Goal: Information Seeking & Learning: Learn about a topic

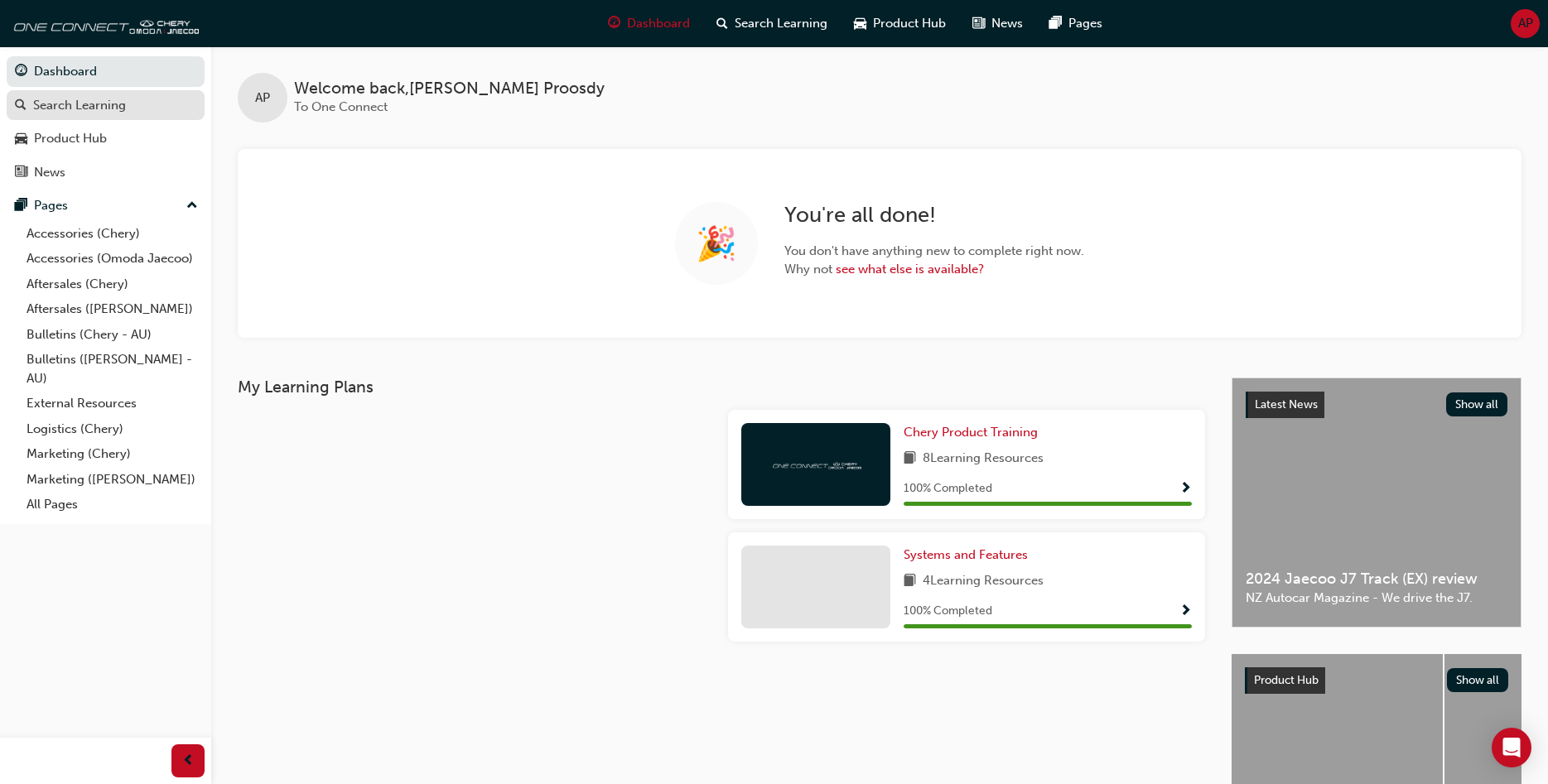
click at [90, 99] on div "Search Learning" at bounding box center [80, 106] width 93 height 19
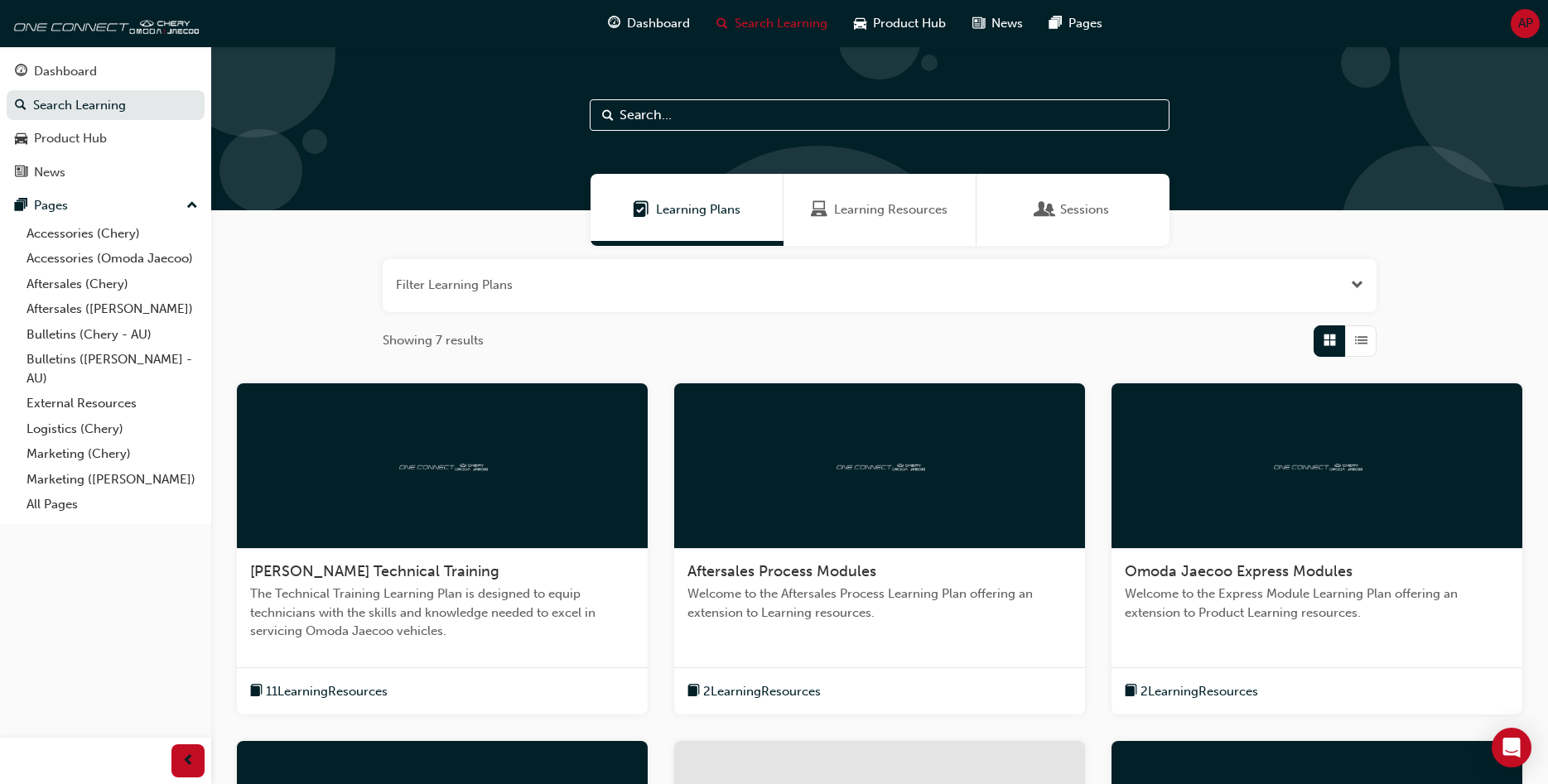
click at [899, 212] on span "Learning Resources" at bounding box center [891, 210] width 113 height 19
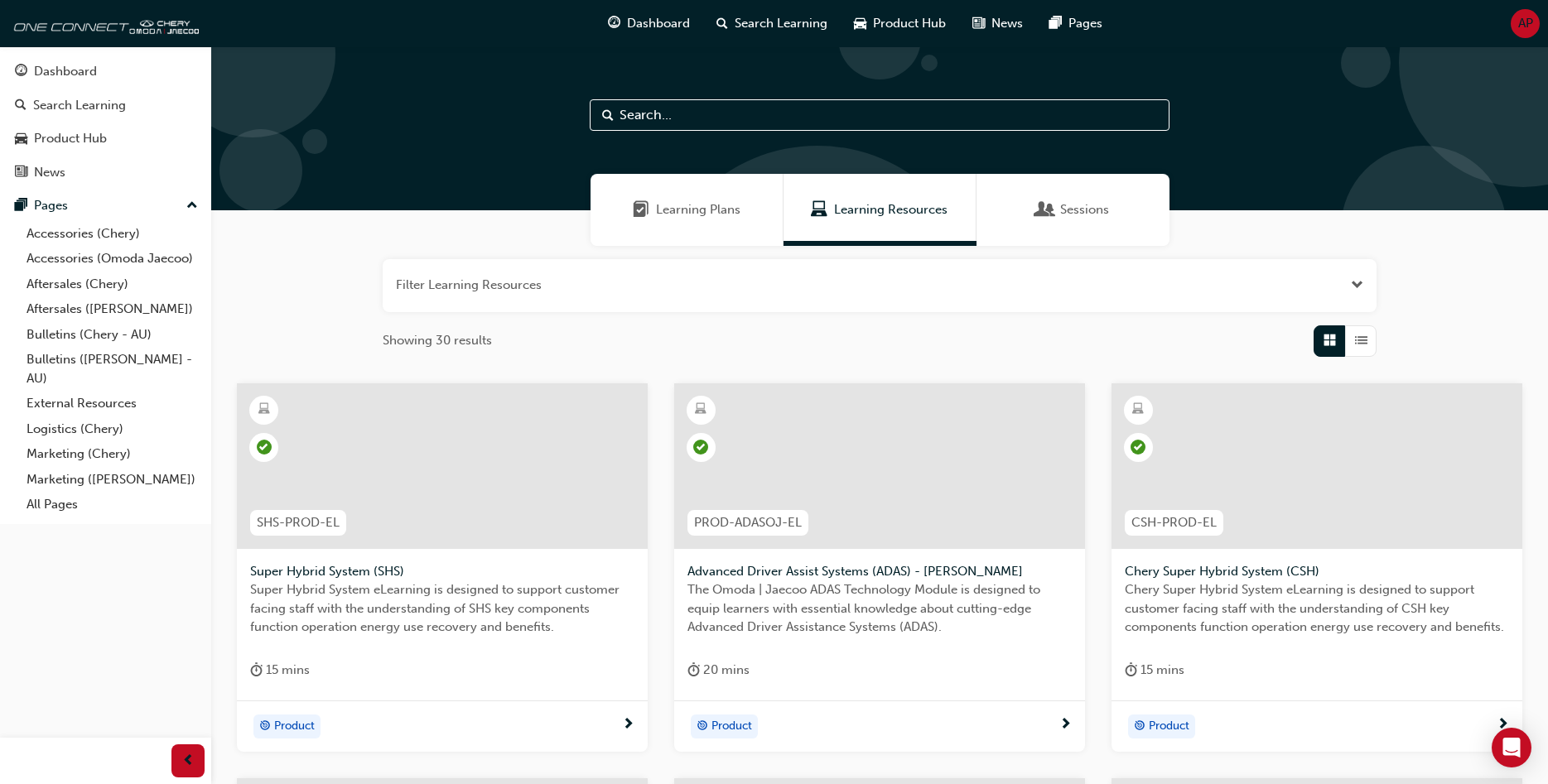
click at [624, 109] on input "text" at bounding box center [880, 115] width 580 height 32
type input "warranty"
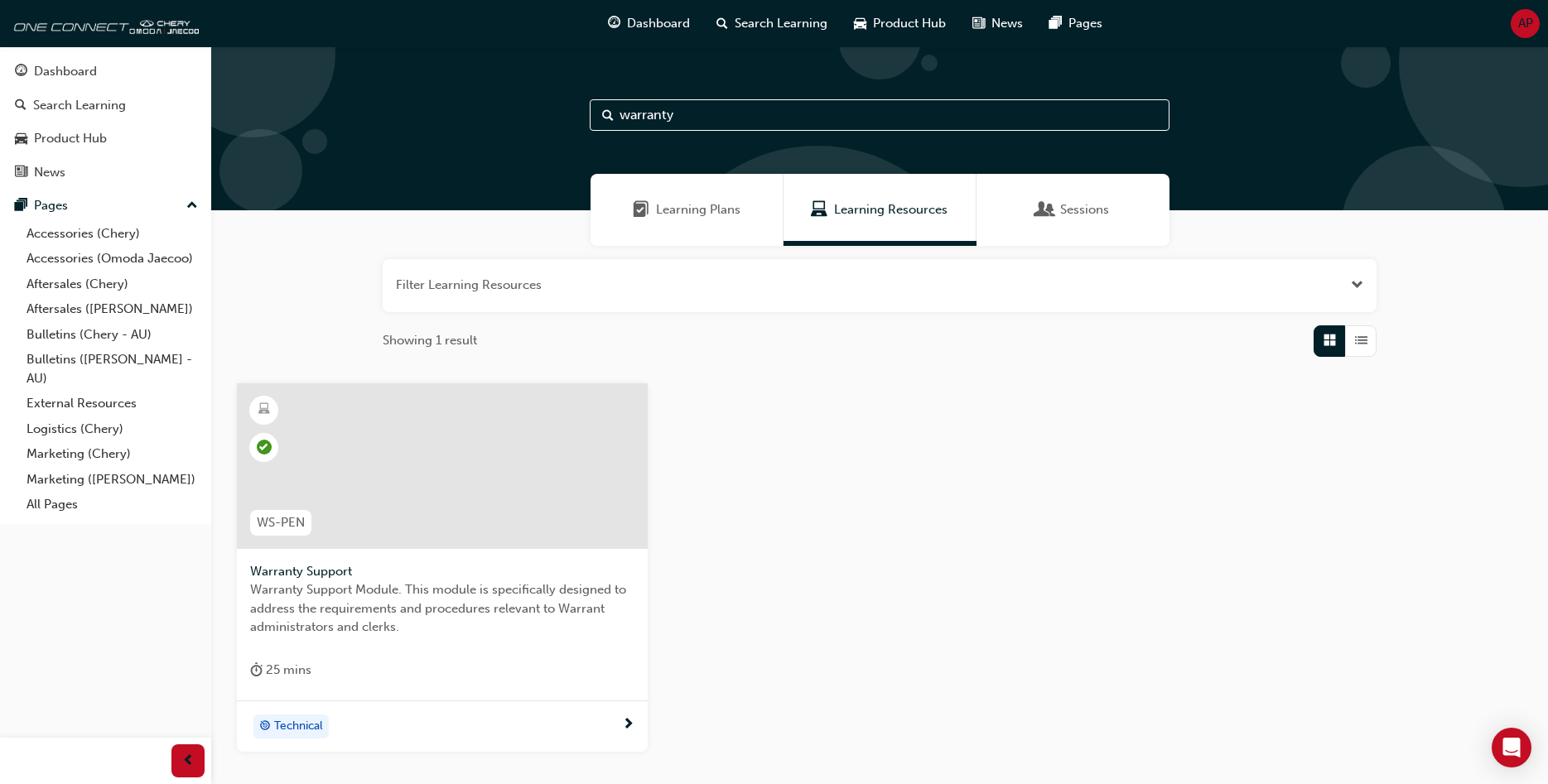
click at [625, 726] on span "next-icon" at bounding box center [627, 726] width 12 height 15
